Goal: Information Seeking & Learning: Learn about a topic

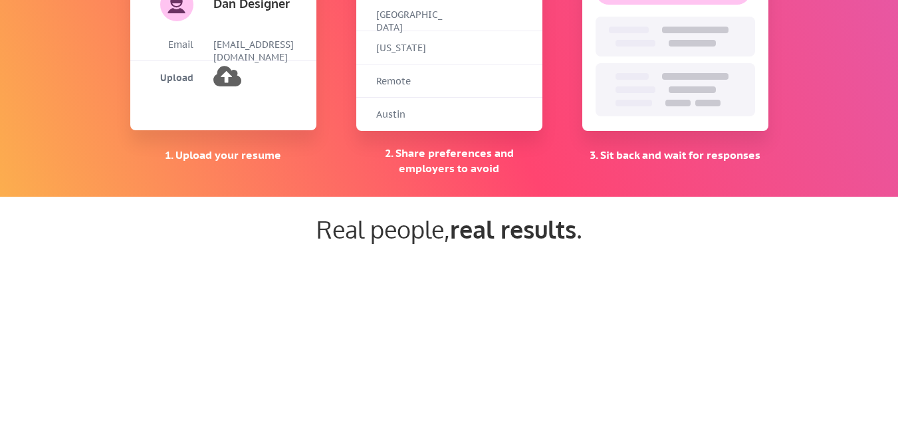
scroll to position [1130, 0]
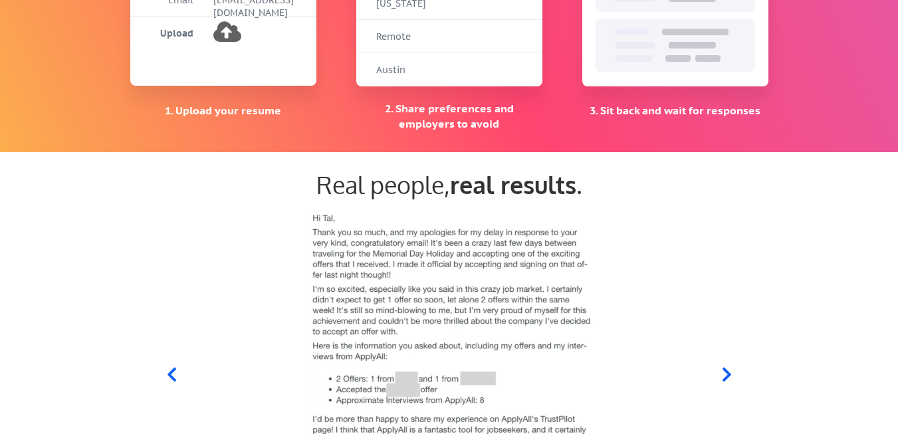
click at [169, 375] on icon at bounding box center [171, 375] width 9 height 14
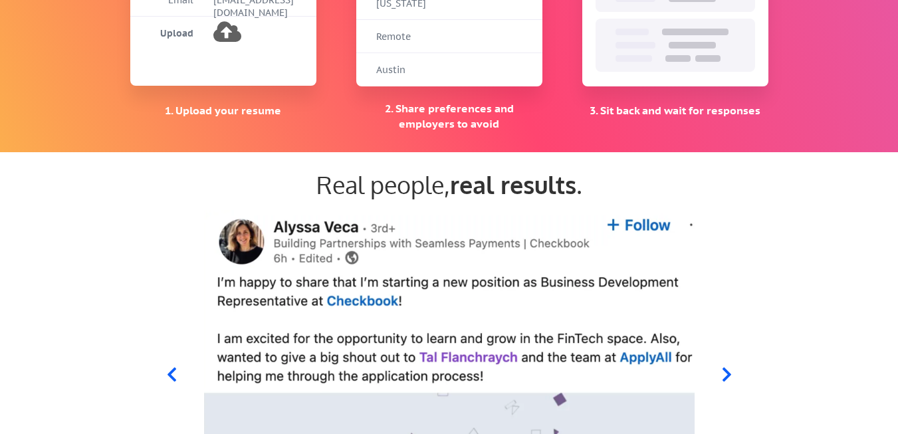
click at [729, 374] on icon at bounding box center [726, 375] width 9 height 14
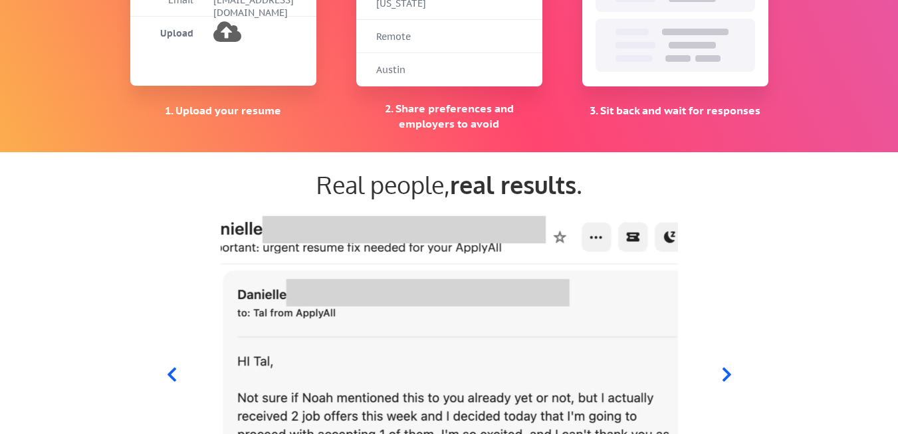
click at [171, 374] on icon at bounding box center [171, 374] width 17 height 17
click at [171, 375] on icon at bounding box center [171, 374] width 17 height 17
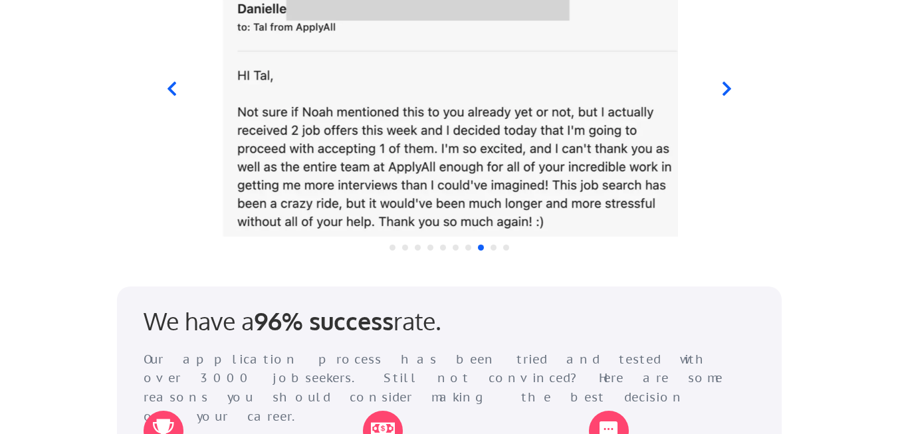
scroll to position [1396, 0]
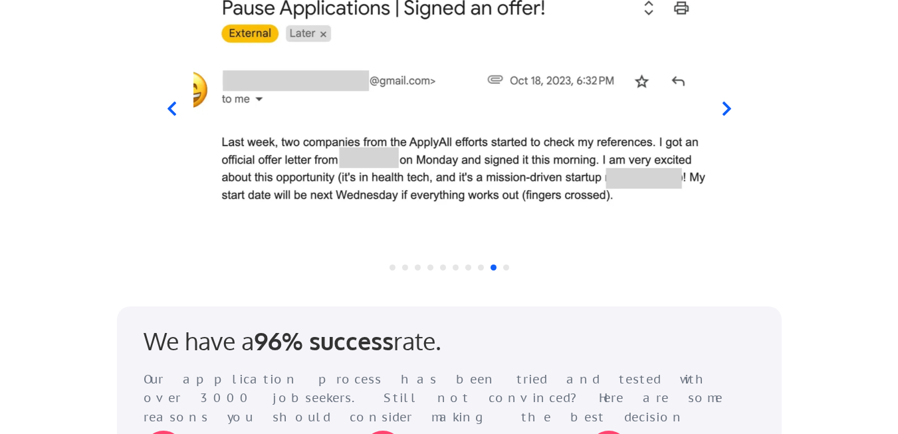
click at [170, 108] on icon at bounding box center [171, 109] width 9 height 14
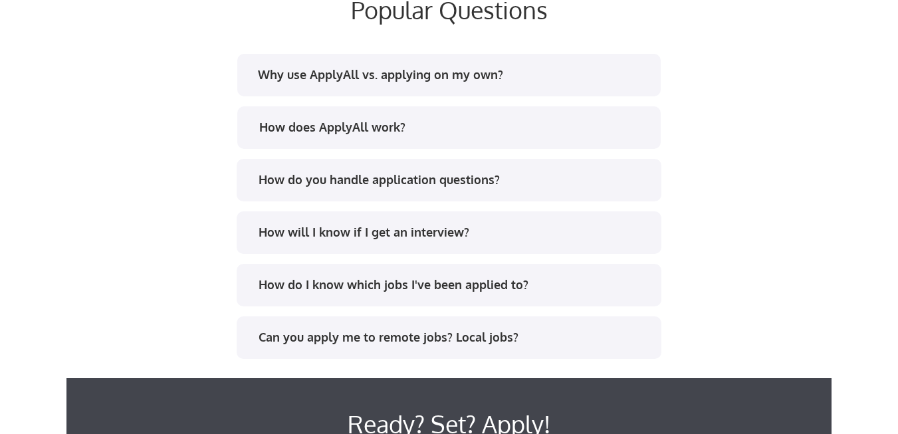
scroll to position [2593, 0]
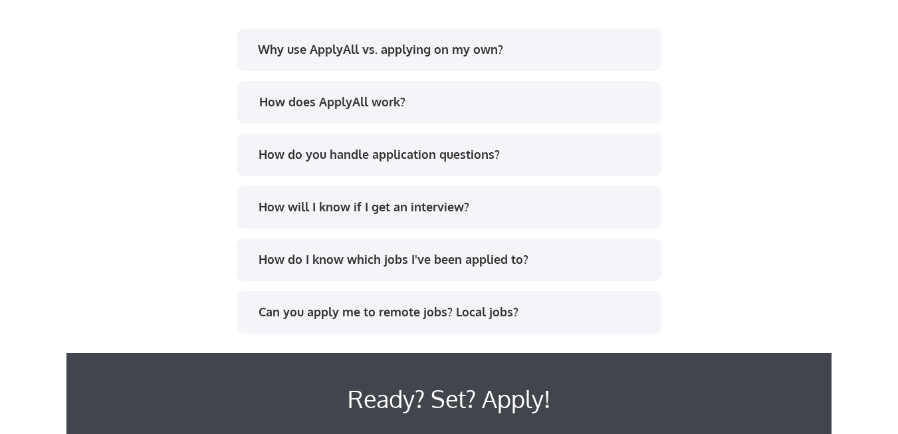
click at [510, 66] on div "Why use ApplyAll vs. applying on my own?" at bounding box center [448, 50] width 423 height 43
click at [510, 52] on div "Why use ApplyAll vs. applying on my own?" at bounding box center [453, 49] width 390 height 17
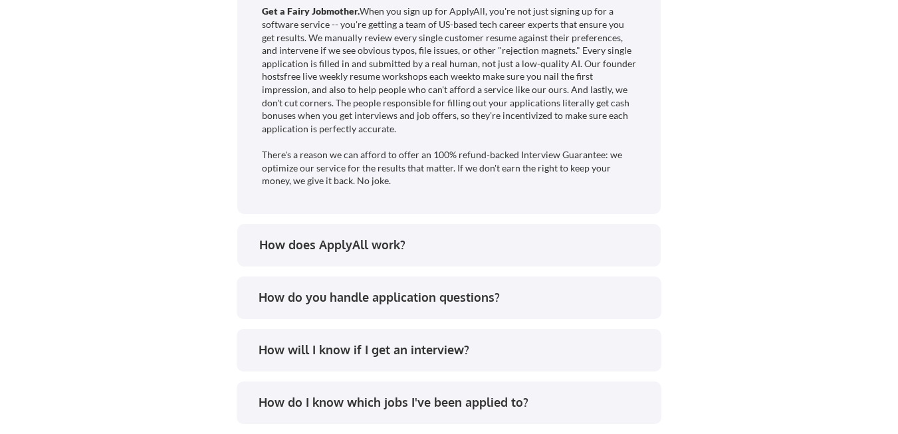
scroll to position [2925, 0]
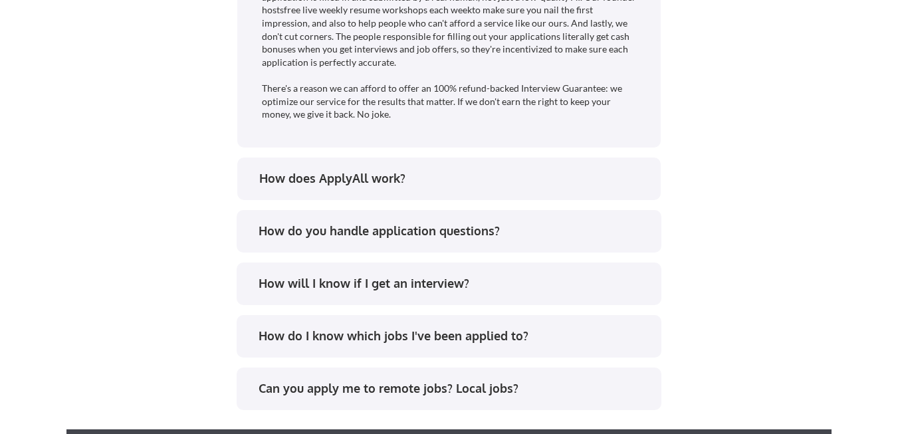
click at [494, 183] on div "How does ApplyAll work?" at bounding box center [454, 178] width 390 height 17
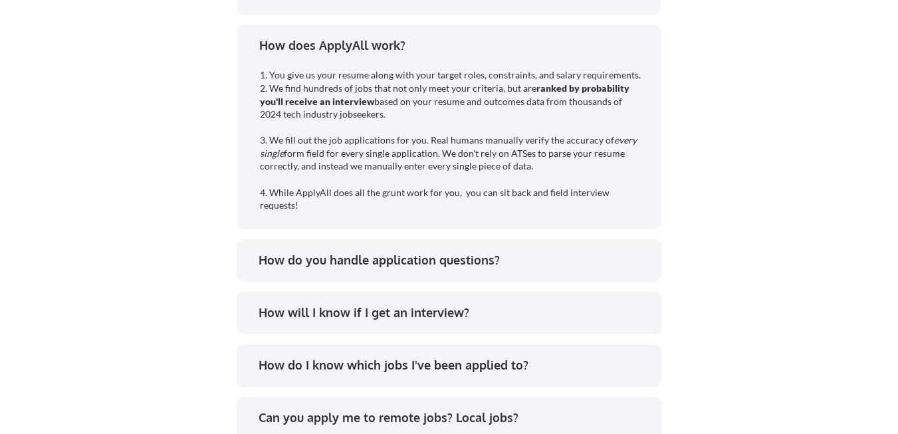
scroll to position [3125, 0]
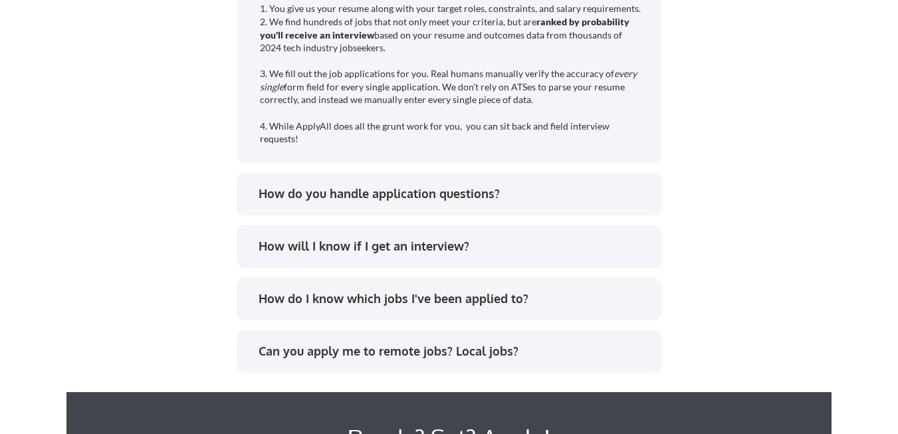
click at [454, 203] on div "How do you handle application questions?" at bounding box center [448, 195] width 401 height 21
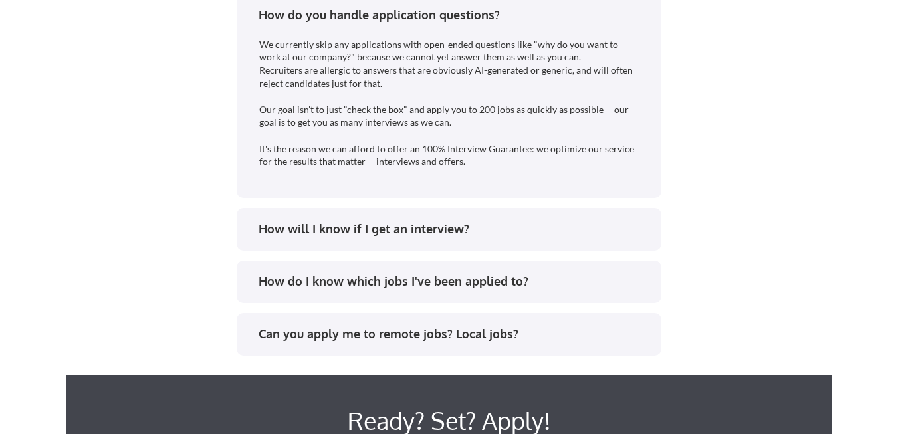
scroll to position [3324, 0]
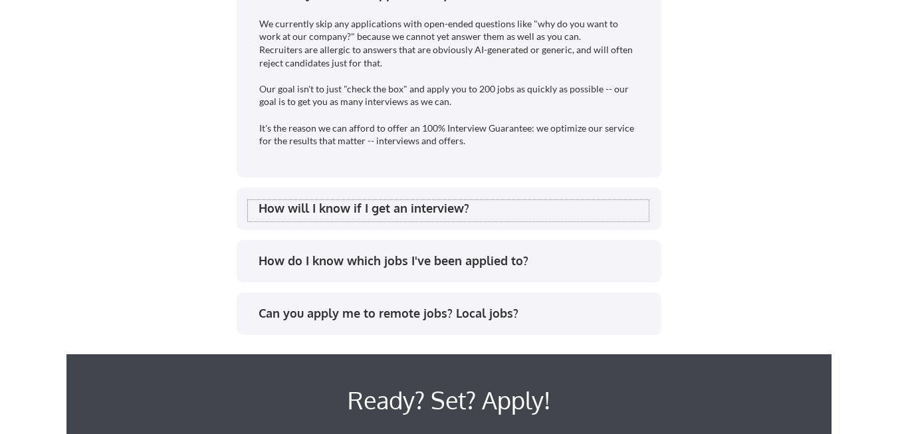
click at [519, 213] on div "How will I know if I get an interview?" at bounding box center [454, 208] width 390 height 17
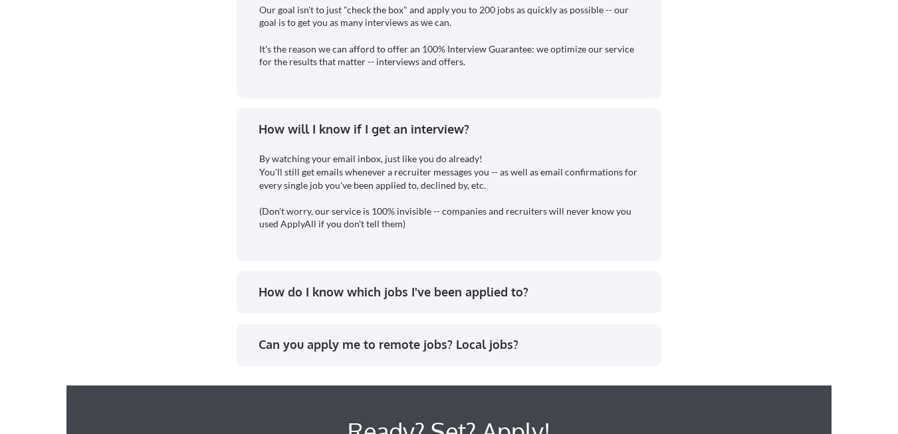
scroll to position [3457, 0]
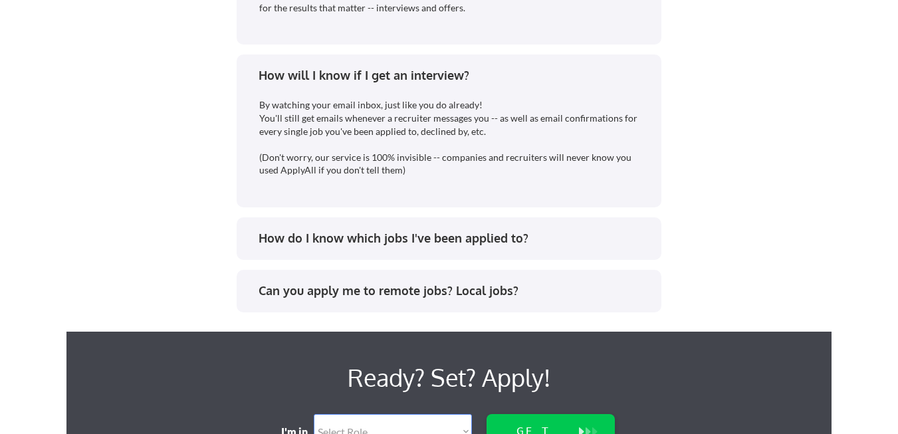
click at [577, 245] on div "How do I know which jobs I've been applied to?" at bounding box center [454, 238] width 390 height 17
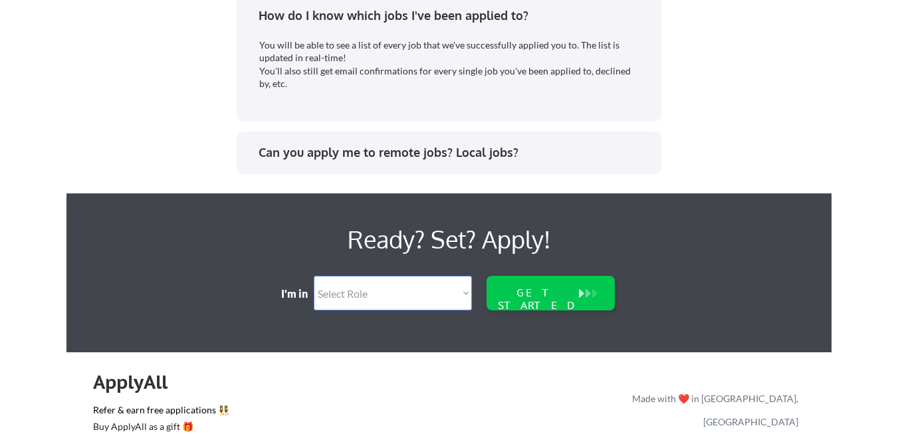
scroll to position [3723, 0]
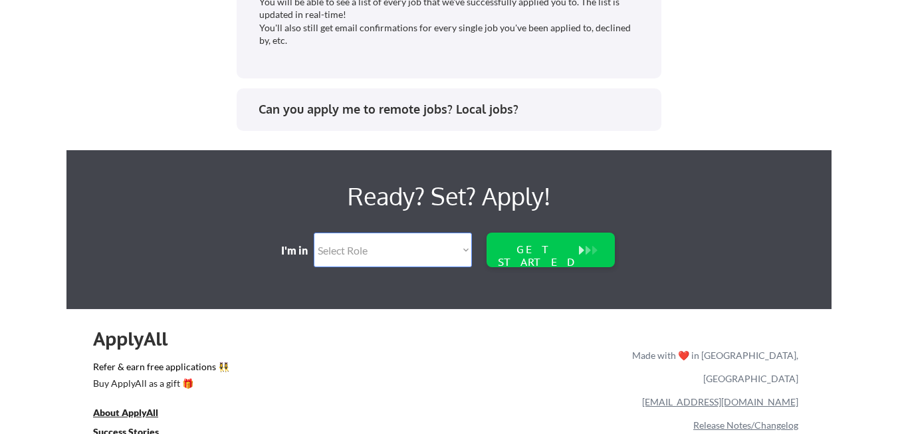
click at [484, 122] on div "Can you apply me to remote jobs? Local jobs?" at bounding box center [448, 111] width 401 height 21
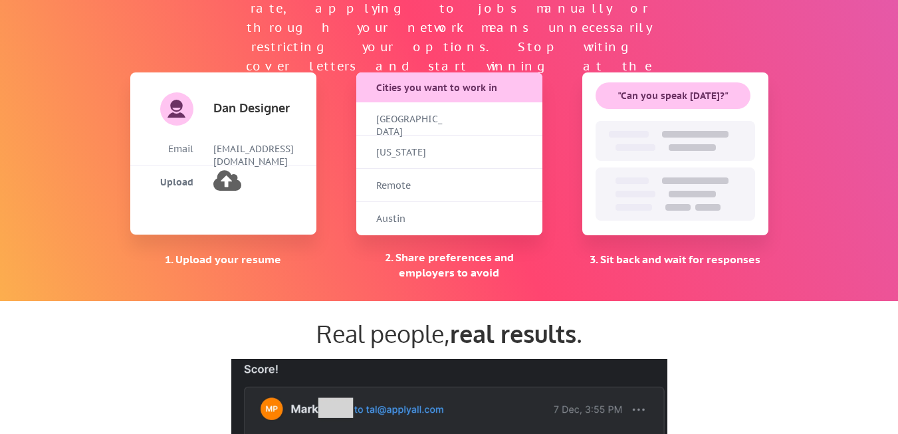
scroll to position [761, 0]
